Goal: Information Seeking & Learning: Check status

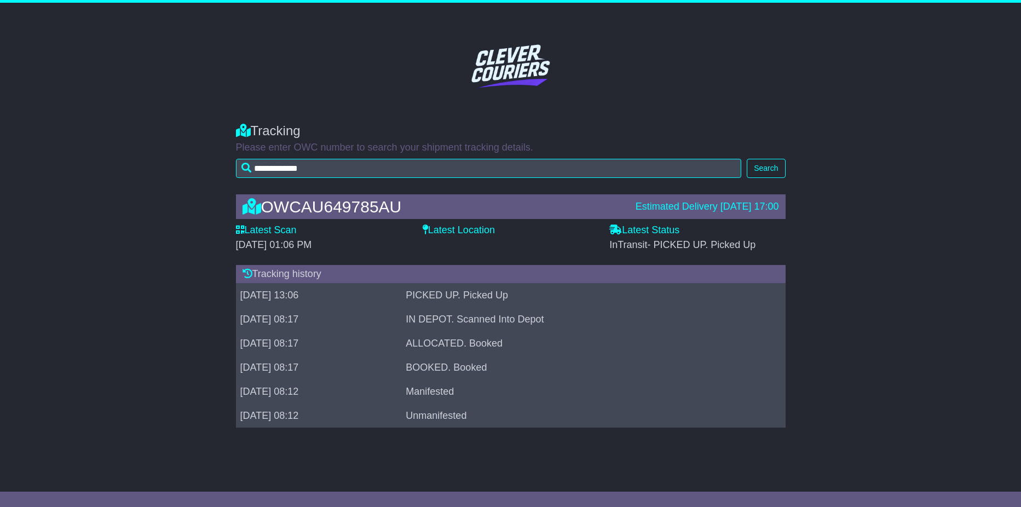
click at [122, 182] on div "**********" at bounding box center [510, 147] width 1021 height 71
click at [117, 215] on div "OWCAU649785AU Estimated Delivery [DATE] 17:00 Latest Scan [DATE] 01:06 PM Lates…" at bounding box center [510, 313] width 1021 height 261
click at [208, 317] on div "OWCAU649785AU Estimated Delivery [DATE] 17:00 Latest Scan [DATE] 01:06 PM Lates…" at bounding box center [510, 313] width 1021 height 261
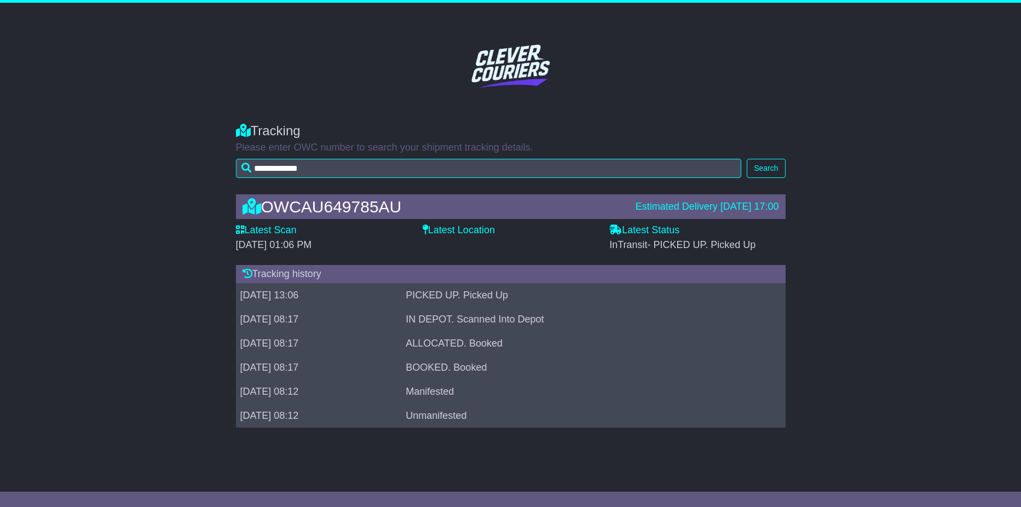
click at [208, 317] on div "OWCAU649785AU Estimated Delivery [DATE] 17:00 Latest Scan [DATE] 01:06 PM Lates…" at bounding box center [510, 313] width 1021 height 261
